Goal: Check status: Check status

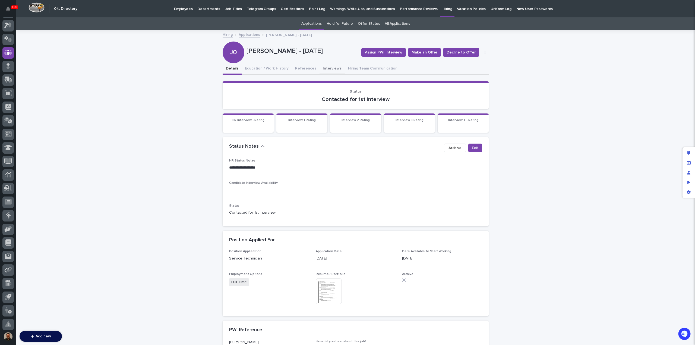
click at [321, 70] on button "Interviews" at bounding box center [332, 68] width 25 height 11
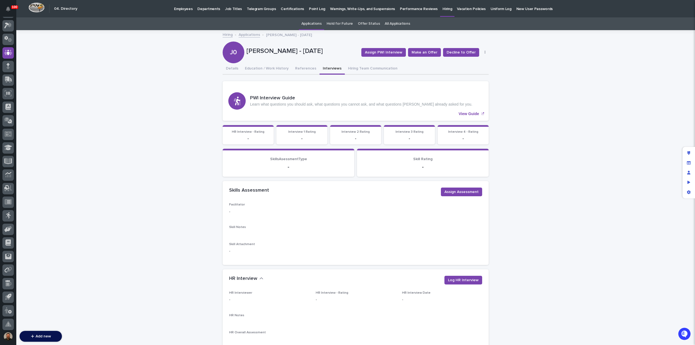
scroll to position [25, 0]
click at [245, 34] on link "Applications" at bounding box center [249, 34] width 21 height 6
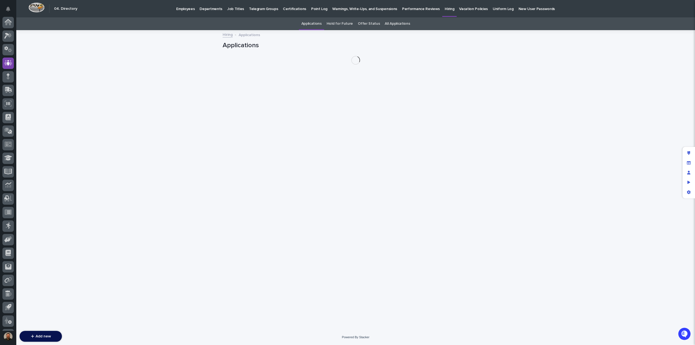
scroll to position [25, 0]
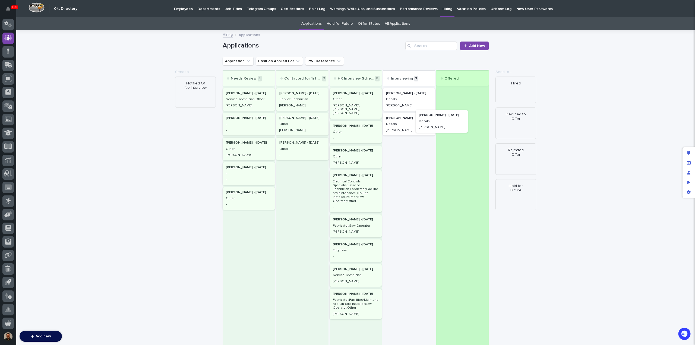
drag, startPoint x: 415, startPoint y: 124, endPoint x: 457, endPoint y: 120, distance: 41.4
click at [457, 120] on div "Needs Review 5 [PERSON_NAME] - [DATE] Service Technician,Other [PERSON_NAME] Dd…" at bounding box center [356, 209] width 266 height 279
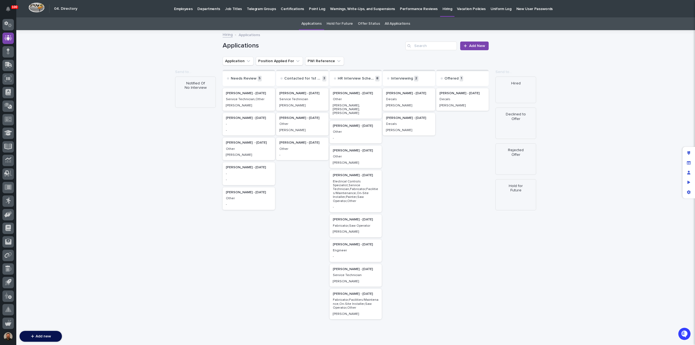
click at [458, 102] on div "[PERSON_NAME] - [DATE] Decals [PERSON_NAME]" at bounding box center [462, 99] width 52 height 23
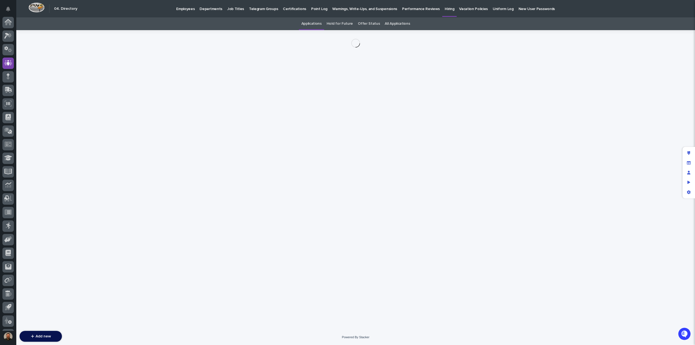
scroll to position [25, 0]
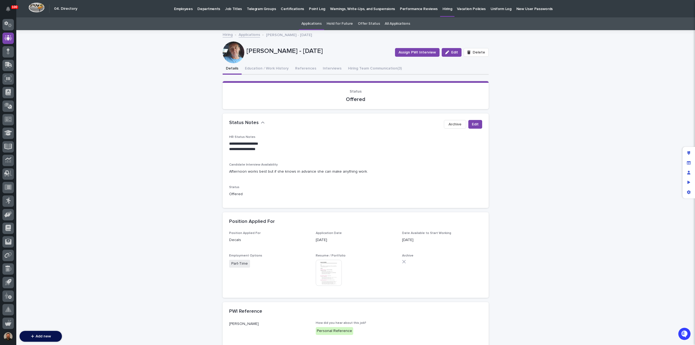
click at [40, 84] on div "**********" at bounding box center [355, 290] width 679 height 518
click at [7, 200] on icon at bounding box center [7, 201] width 5 height 6
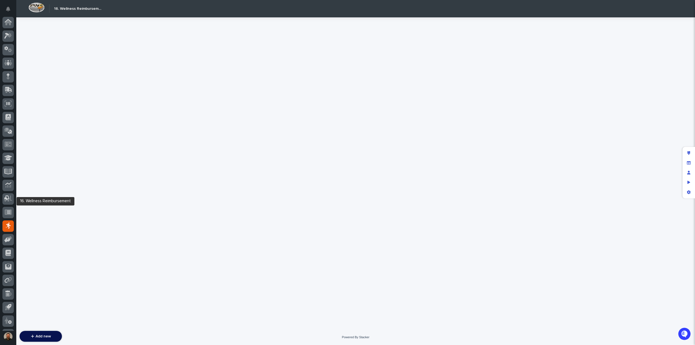
scroll to position [25, 0]
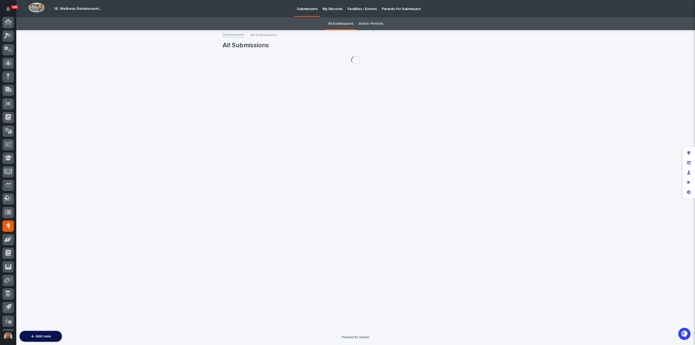
scroll to position [25, 0]
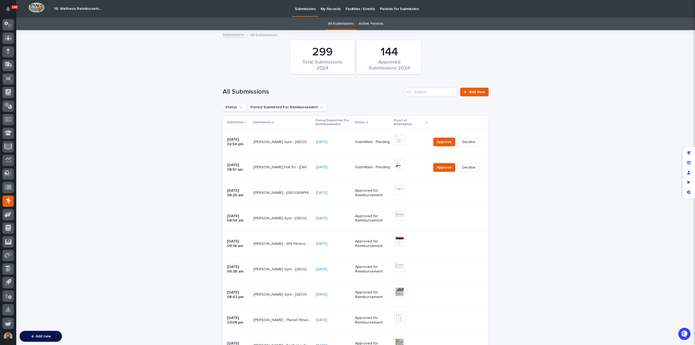
click at [328, 8] on p "My Records" at bounding box center [331, 5] width 20 height 11
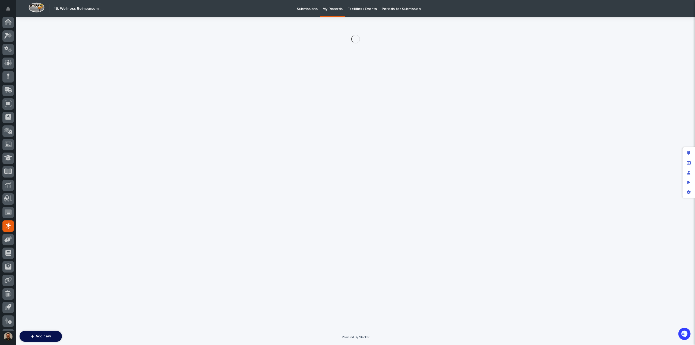
scroll to position [25, 0]
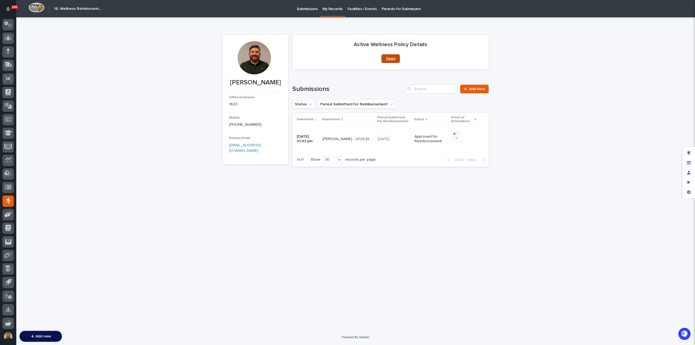
click at [389, 57] on span "Open" at bounding box center [391, 59] width 10 height 4
